Goal: Task Accomplishment & Management: Use online tool/utility

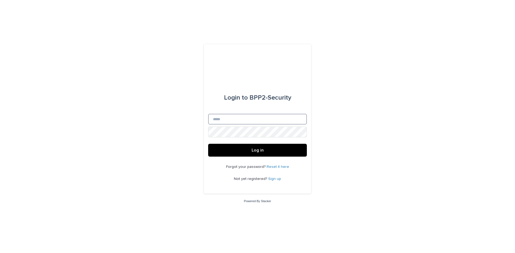
click at [219, 115] on input "Email" at bounding box center [257, 119] width 99 height 11
type input "**********"
click at [257, 150] on span "Log in" at bounding box center [258, 150] width 12 height 4
